Goal: Navigation & Orientation: Find specific page/section

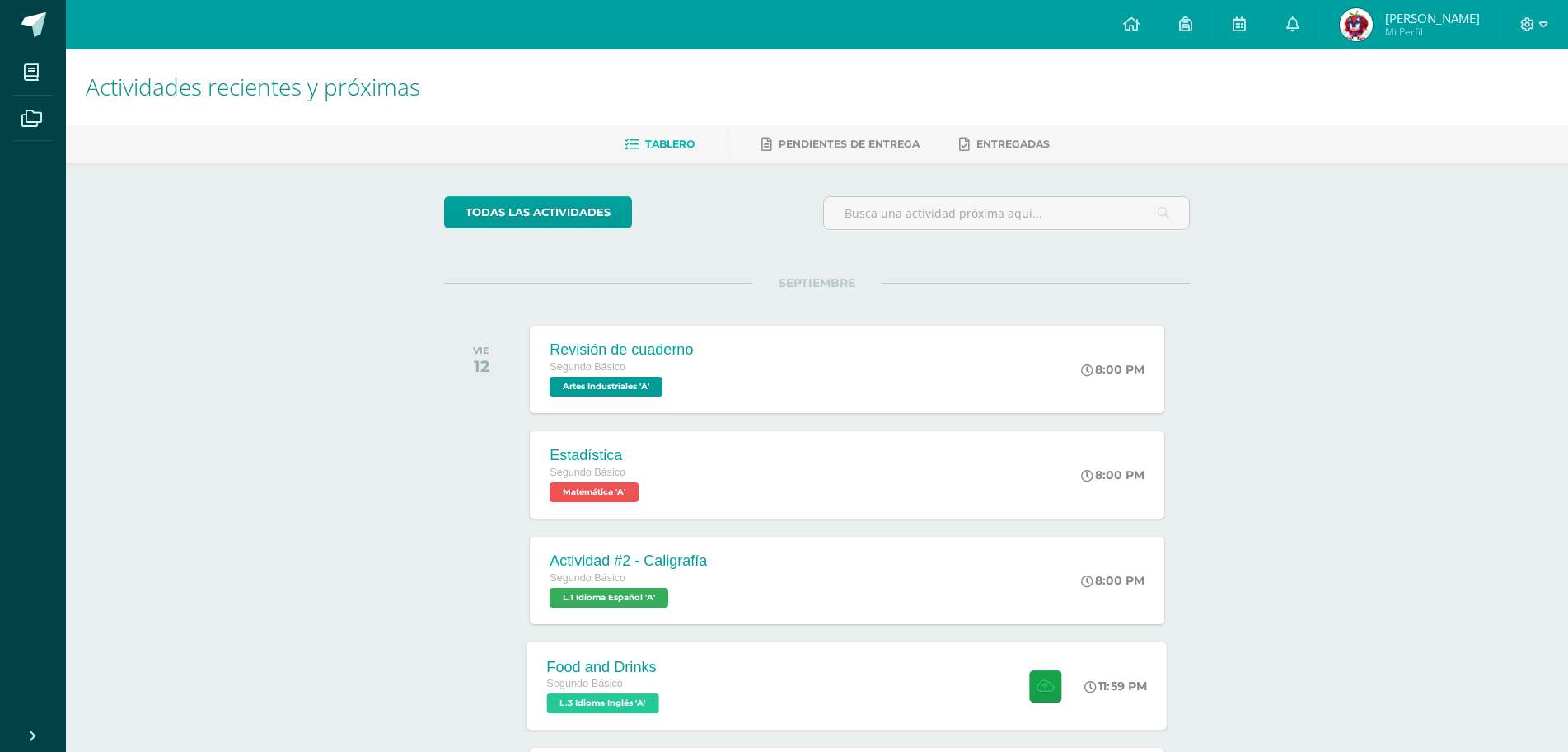
click at [708, 644] on div "Food and Drinks Segundo Básico L.3 Idioma Inglés 'A' 11:59 PM Food and Drinks L…" at bounding box center [847, 684] width 640 height 88
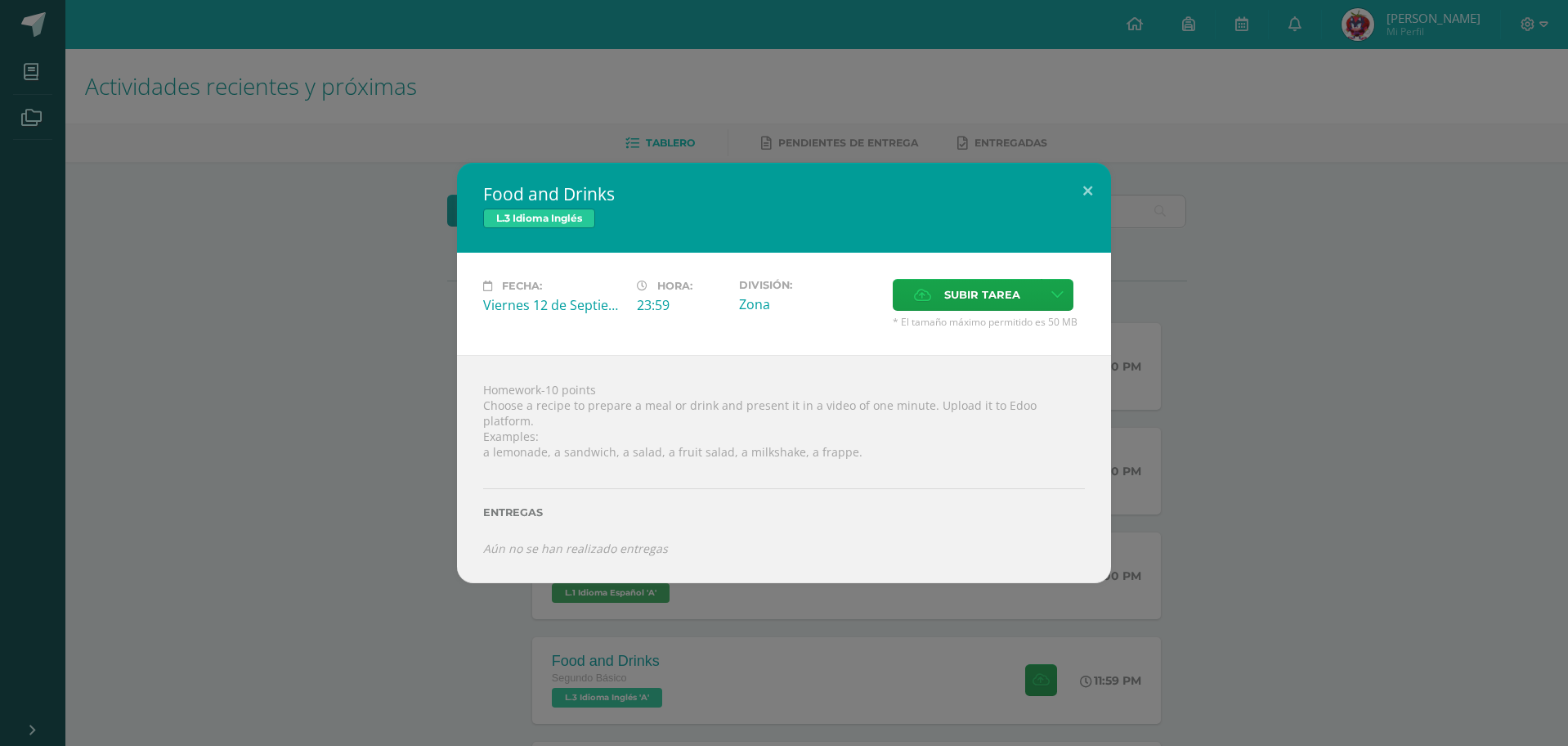
click at [1207, 429] on div "Food and Drinks L.3 Idioma Inglés Fecha: Viernes 12 de Septiembre Hora: 23:59 D…" at bounding box center [784, 373] width 1556 height 420
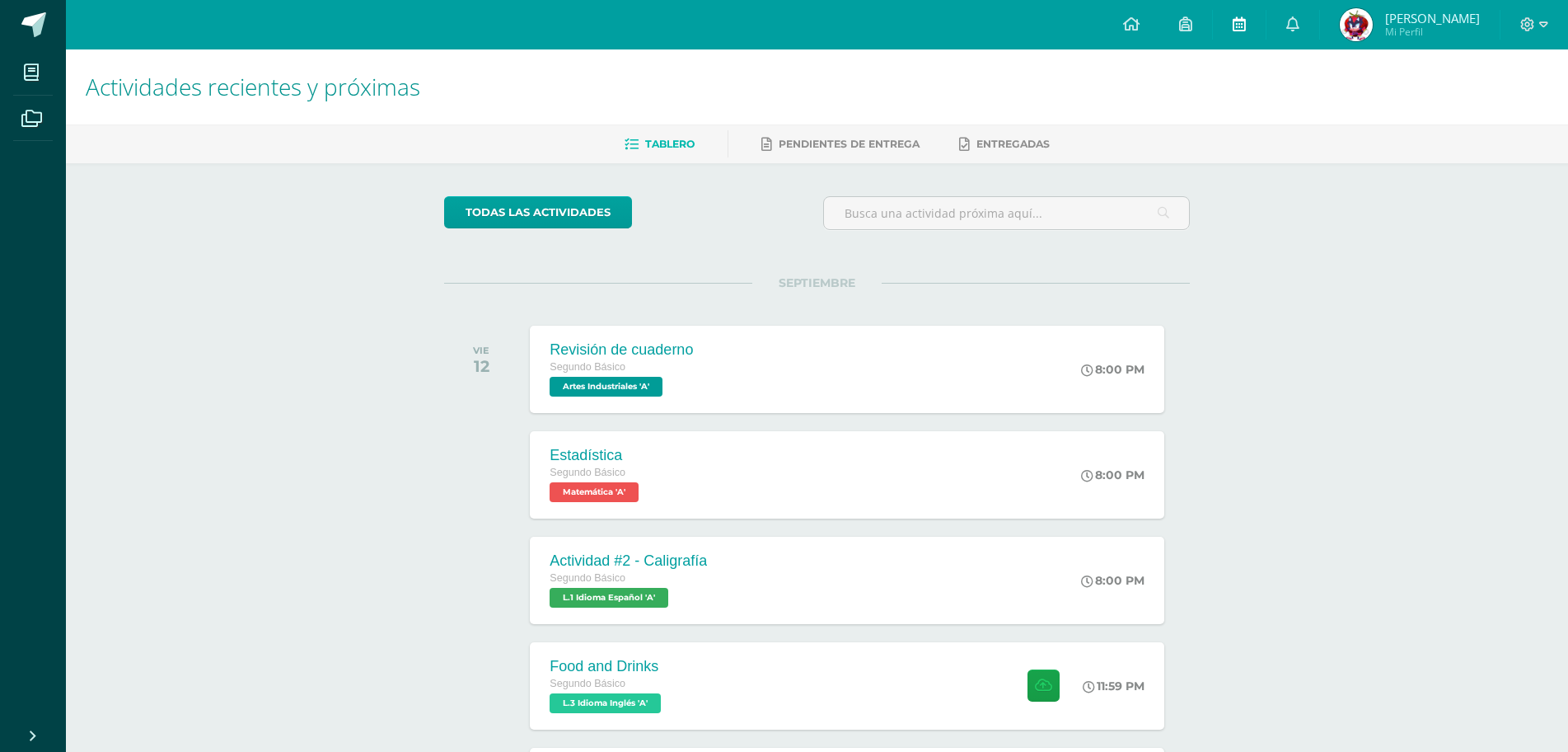
click at [1239, 28] on icon at bounding box center [1239, 24] width 13 height 15
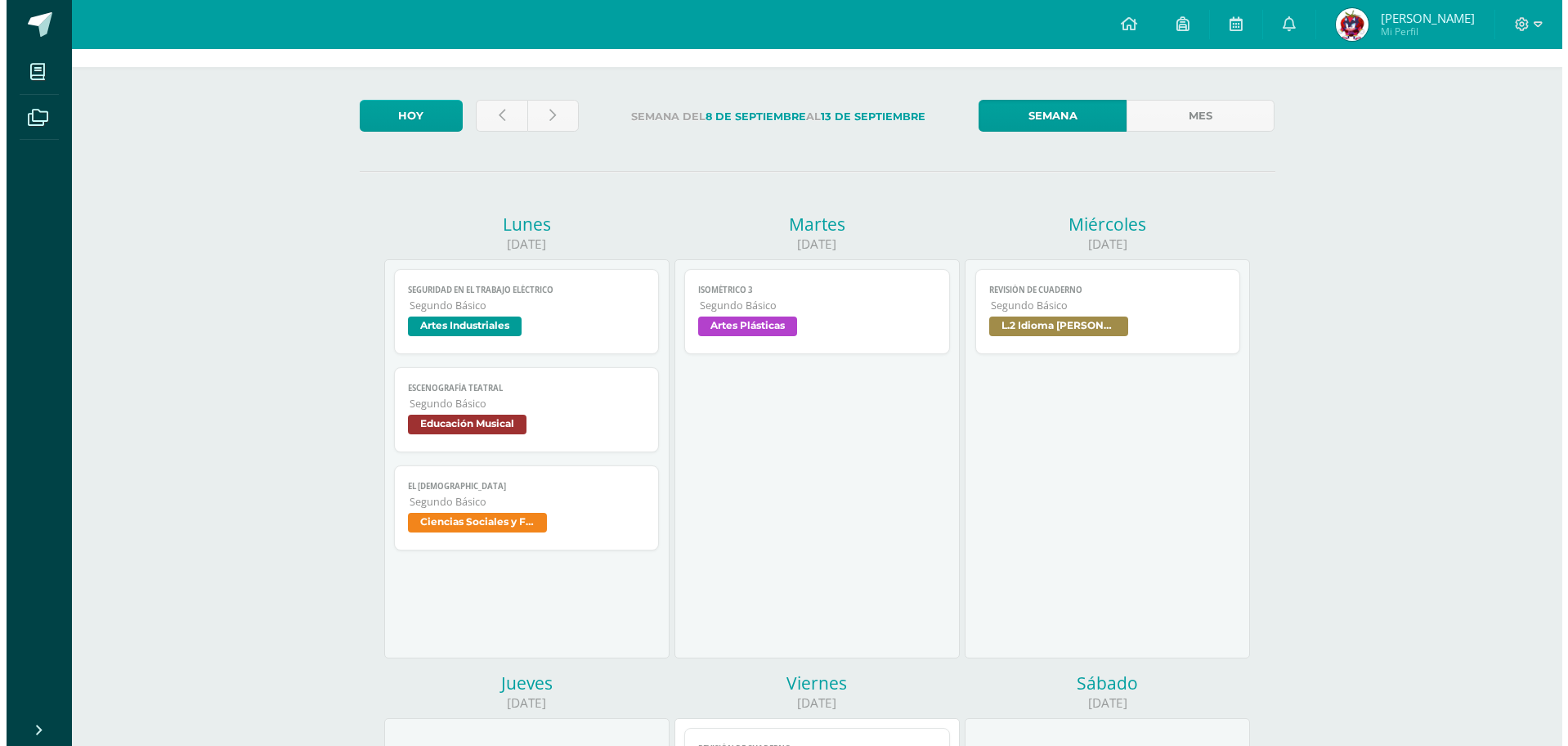
scroll to position [82, 0]
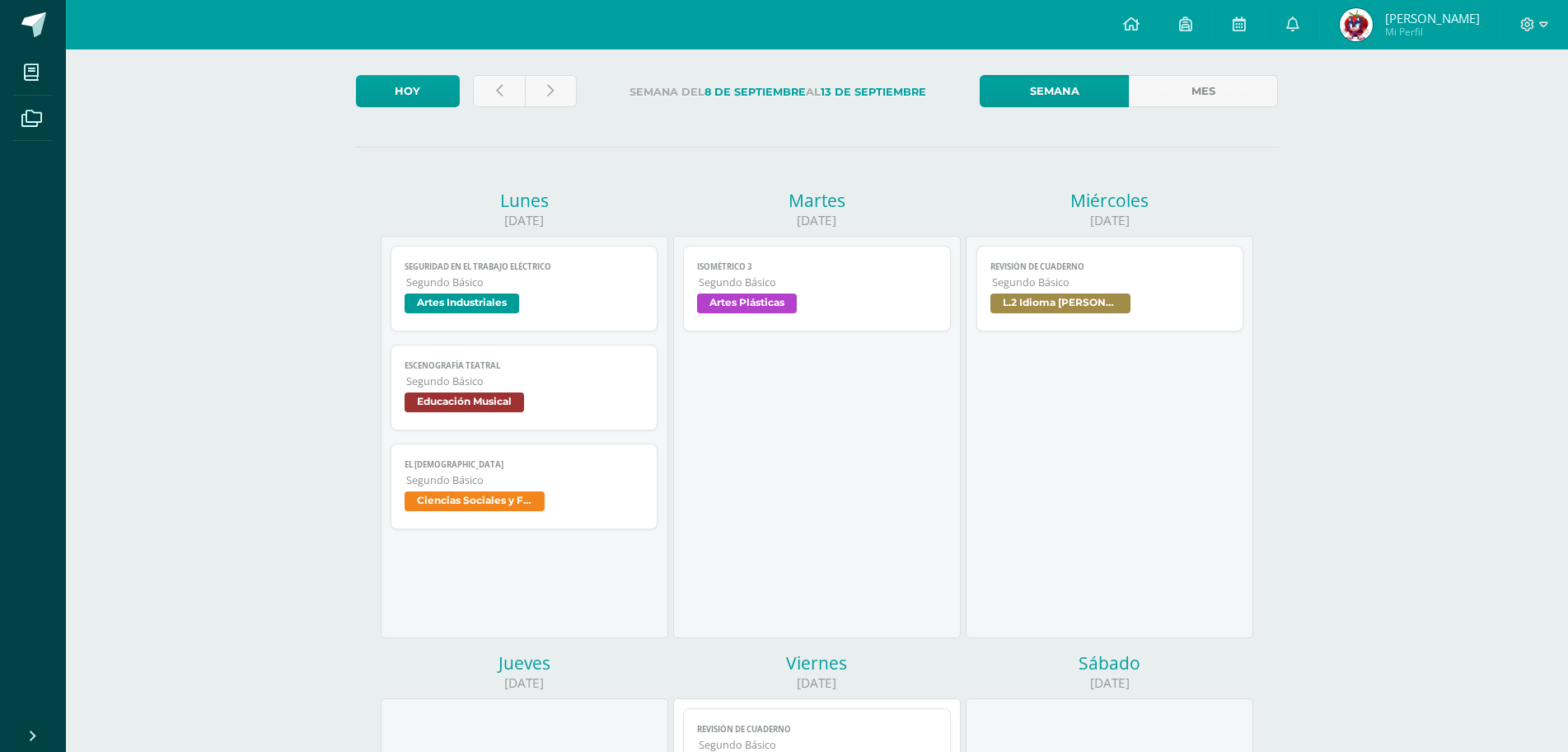
click at [564, 392] on span "Educación Musical" at bounding box center [524, 404] width 240 height 24
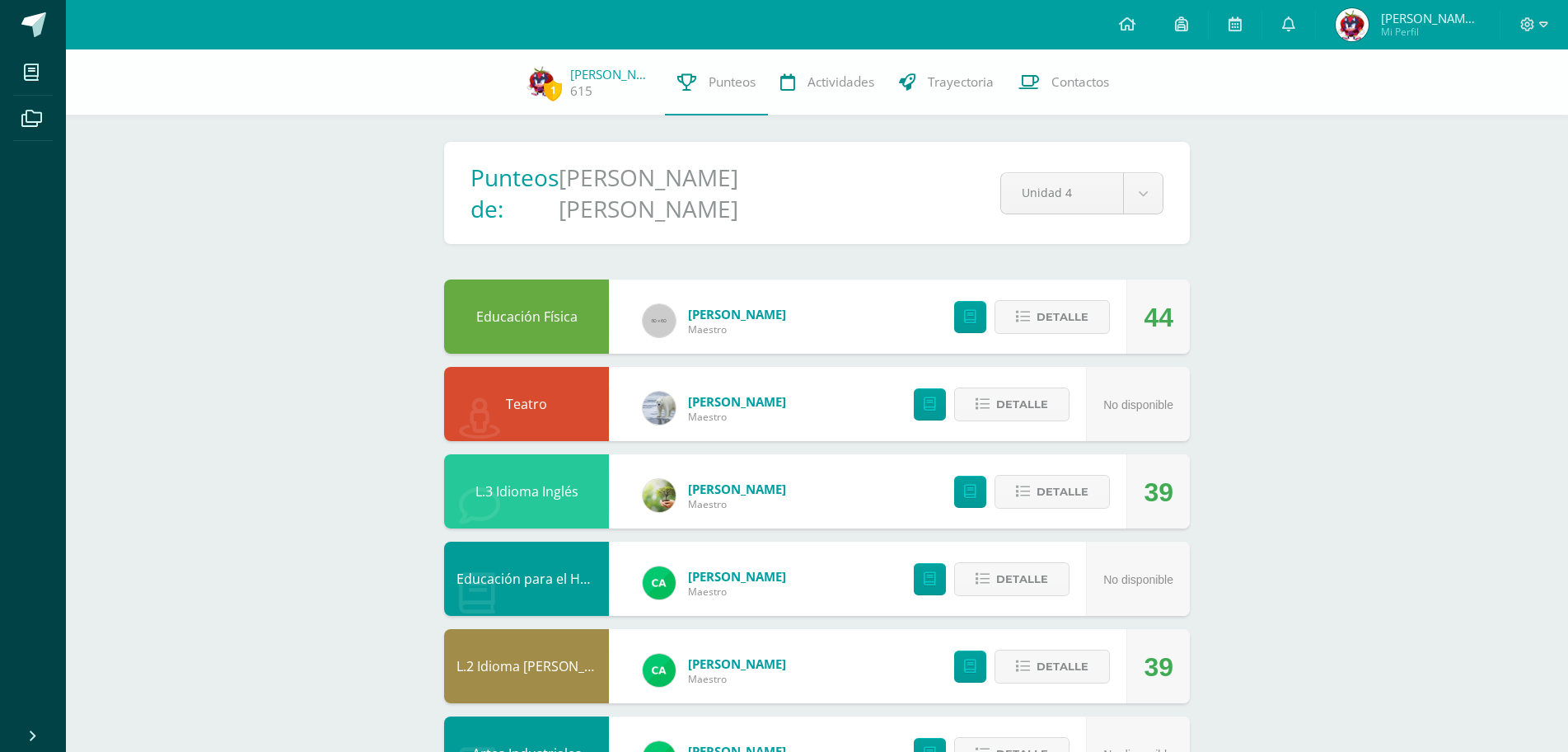
scroll to position [96, 0]
